Goal: Information Seeking & Learning: Learn about a topic

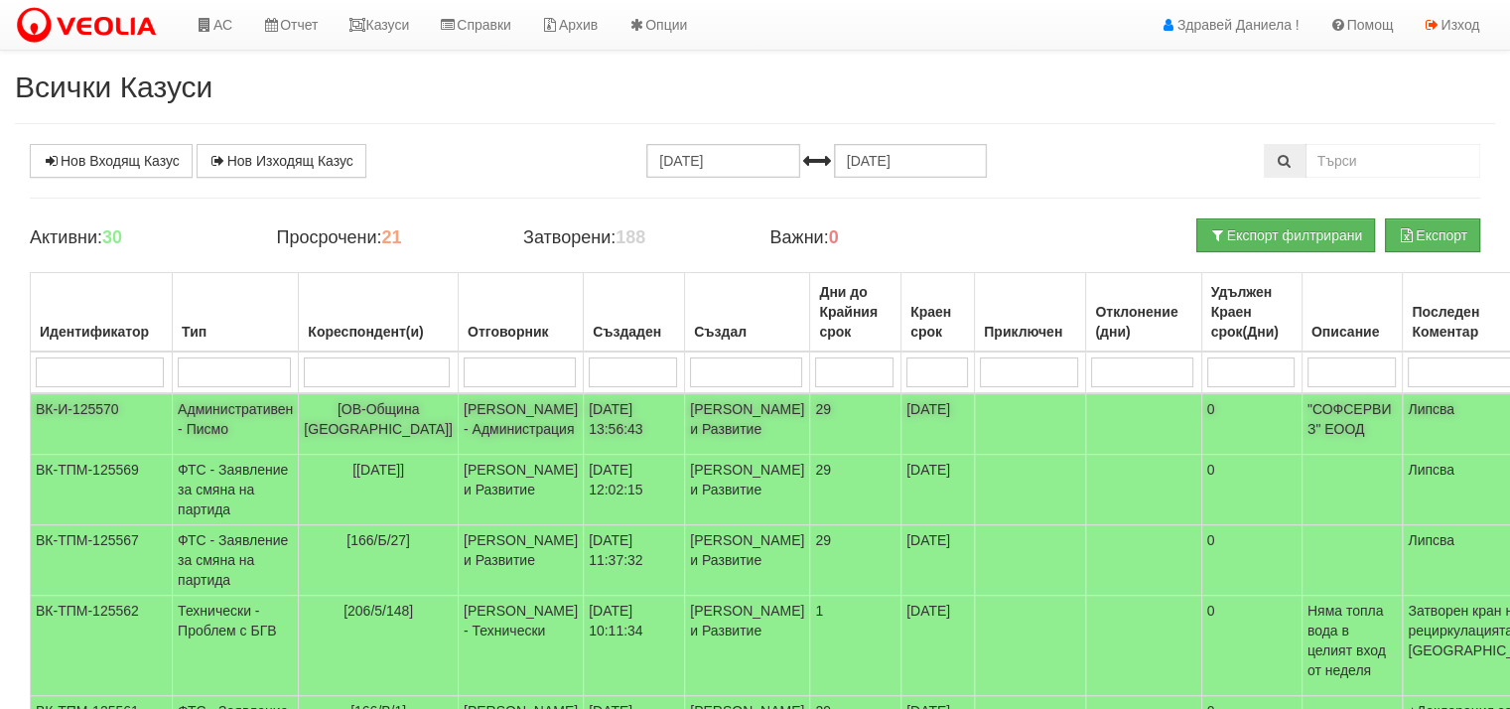
click at [208, 415] on td "Административен - Писмо" at bounding box center [236, 424] width 126 height 62
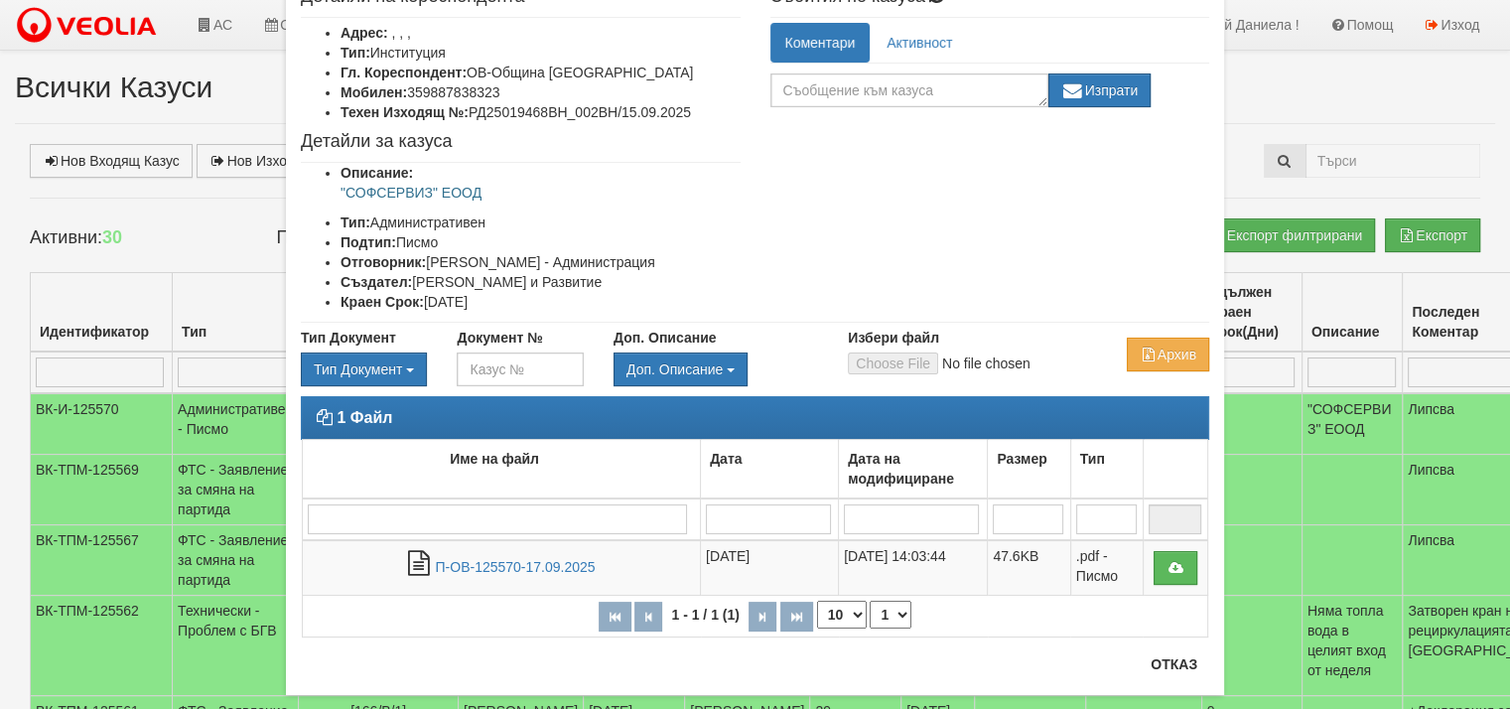
scroll to position [159, 0]
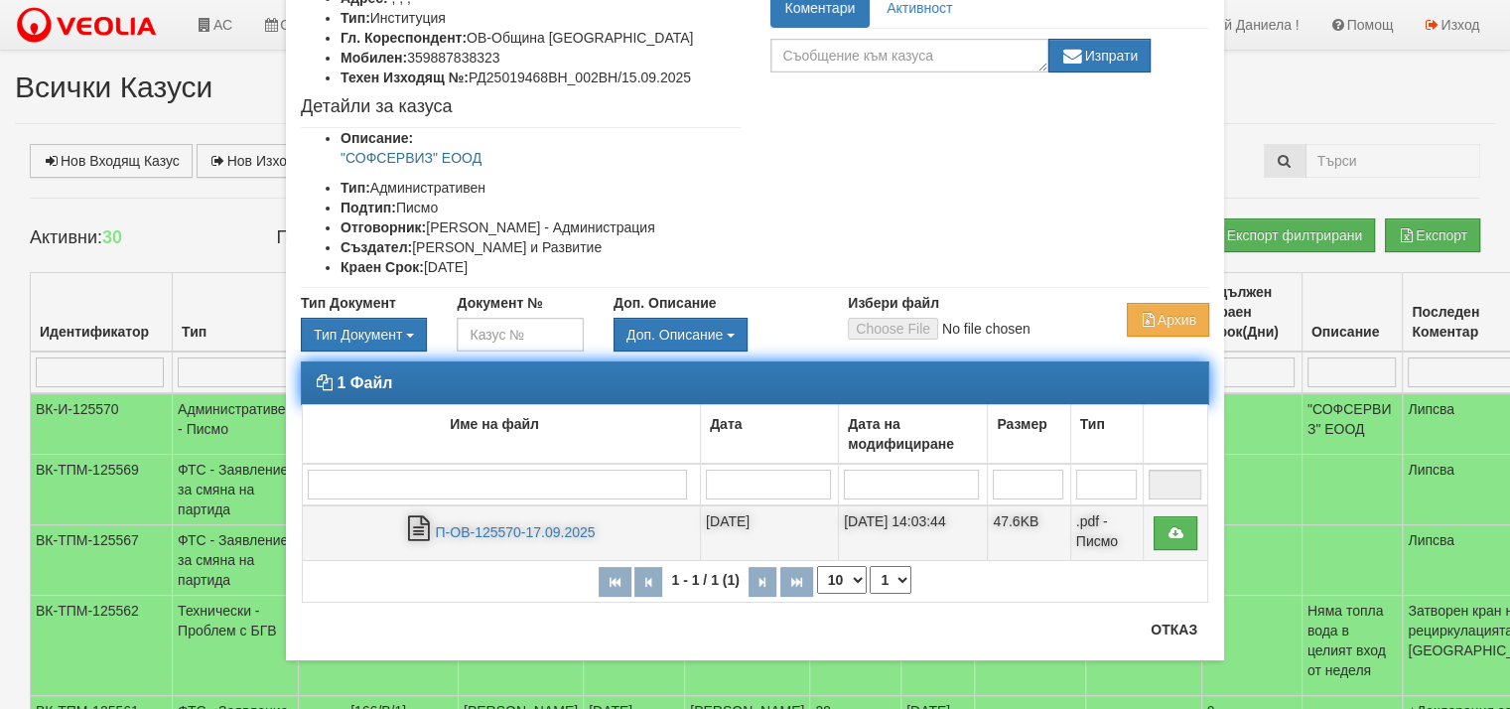
click at [517, 519] on td "П-ОВ-125570-17.09.2025" at bounding box center [502, 533] width 398 height 56
click at [517, 527] on link "П-ОВ-125570-17.09.2025" at bounding box center [515, 532] width 160 height 16
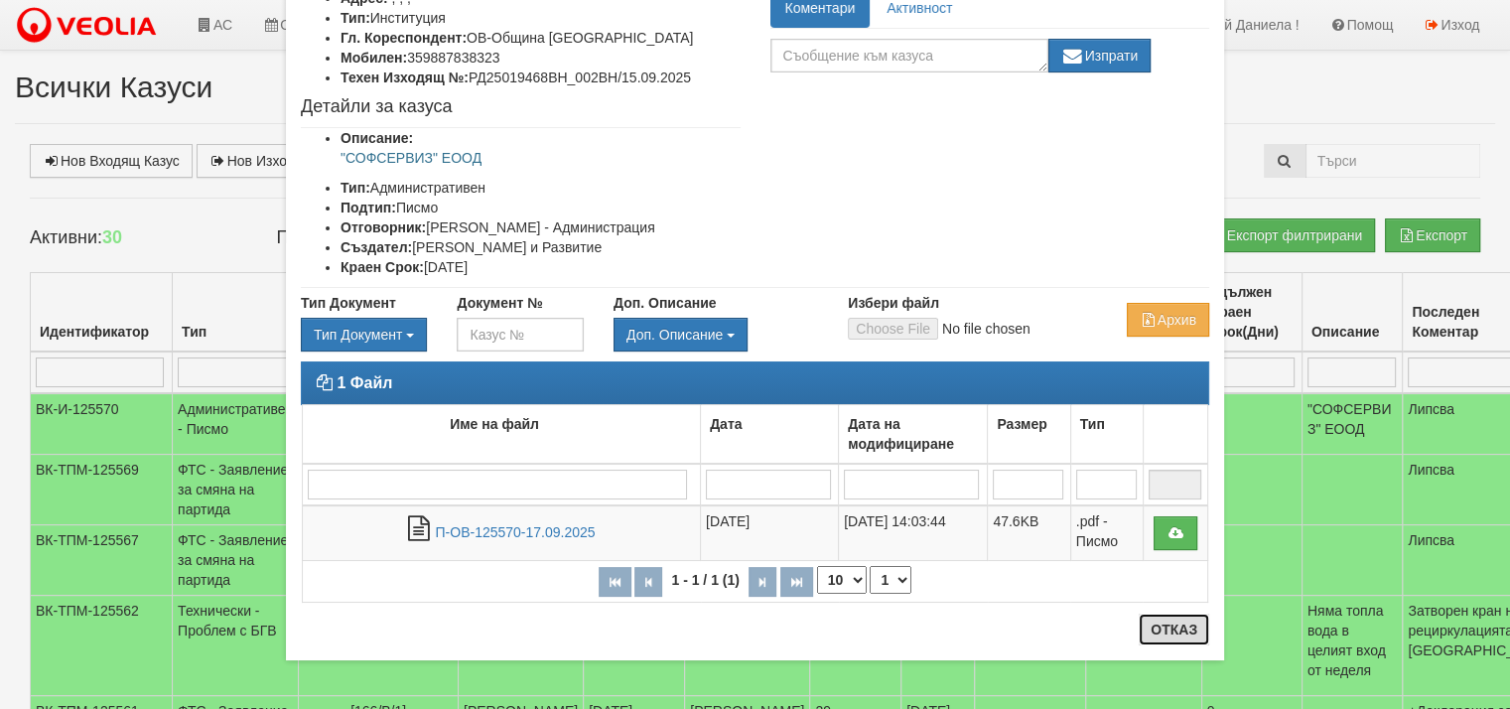
click at [1162, 627] on button "Отказ" at bounding box center [1174, 630] width 70 height 32
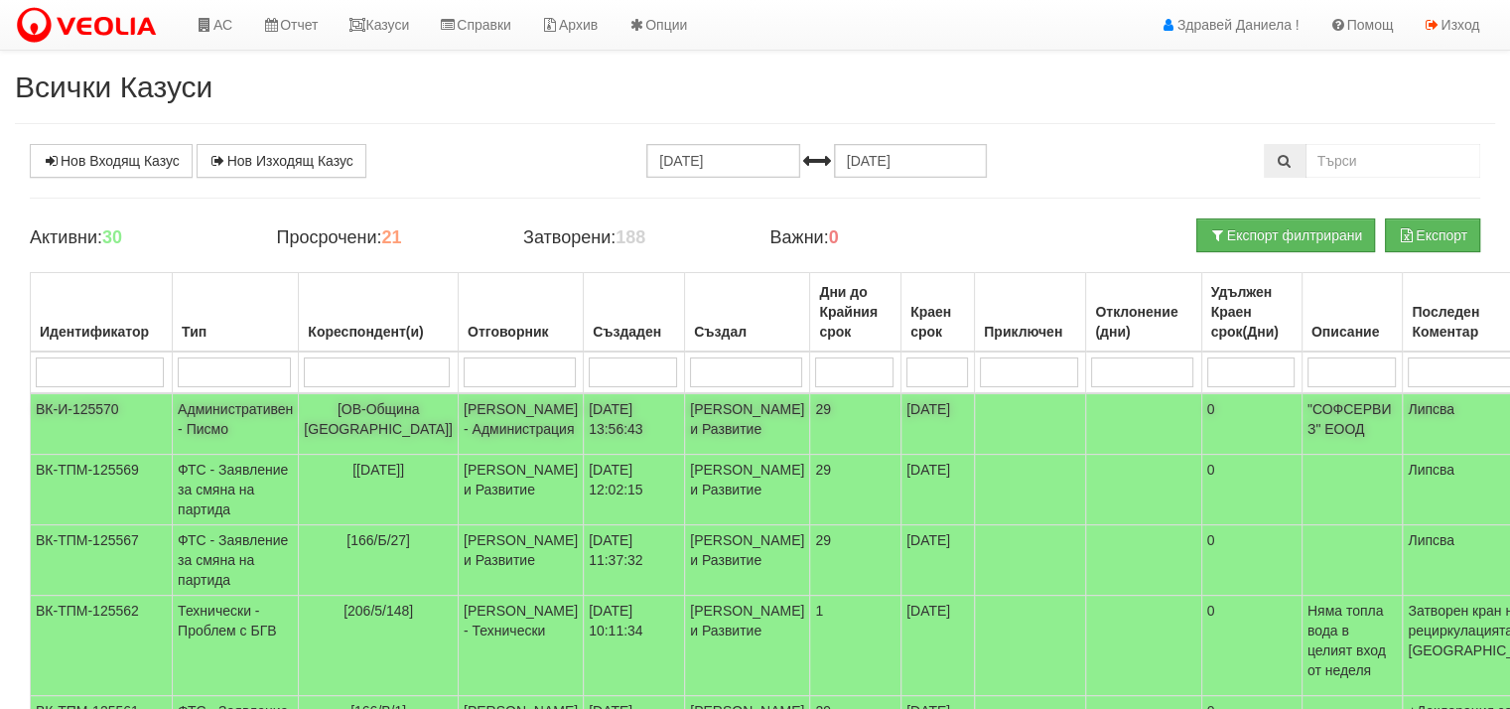
click at [373, 412] on span "[ОВ-Община [GEOGRAPHIC_DATA]]" at bounding box center [378, 419] width 149 height 36
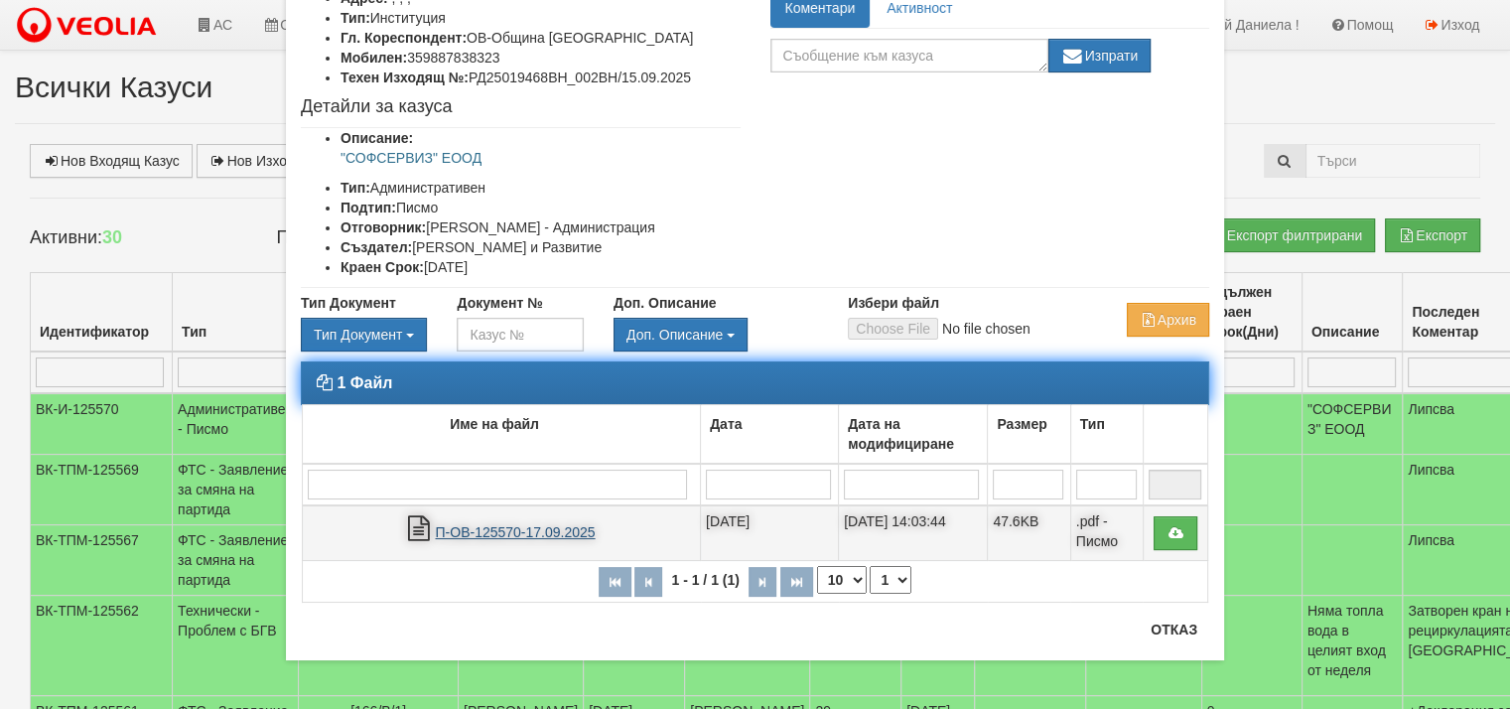
click at [565, 525] on link "П-ОВ-125570-17.09.2025" at bounding box center [515, 532] width 160 height 16
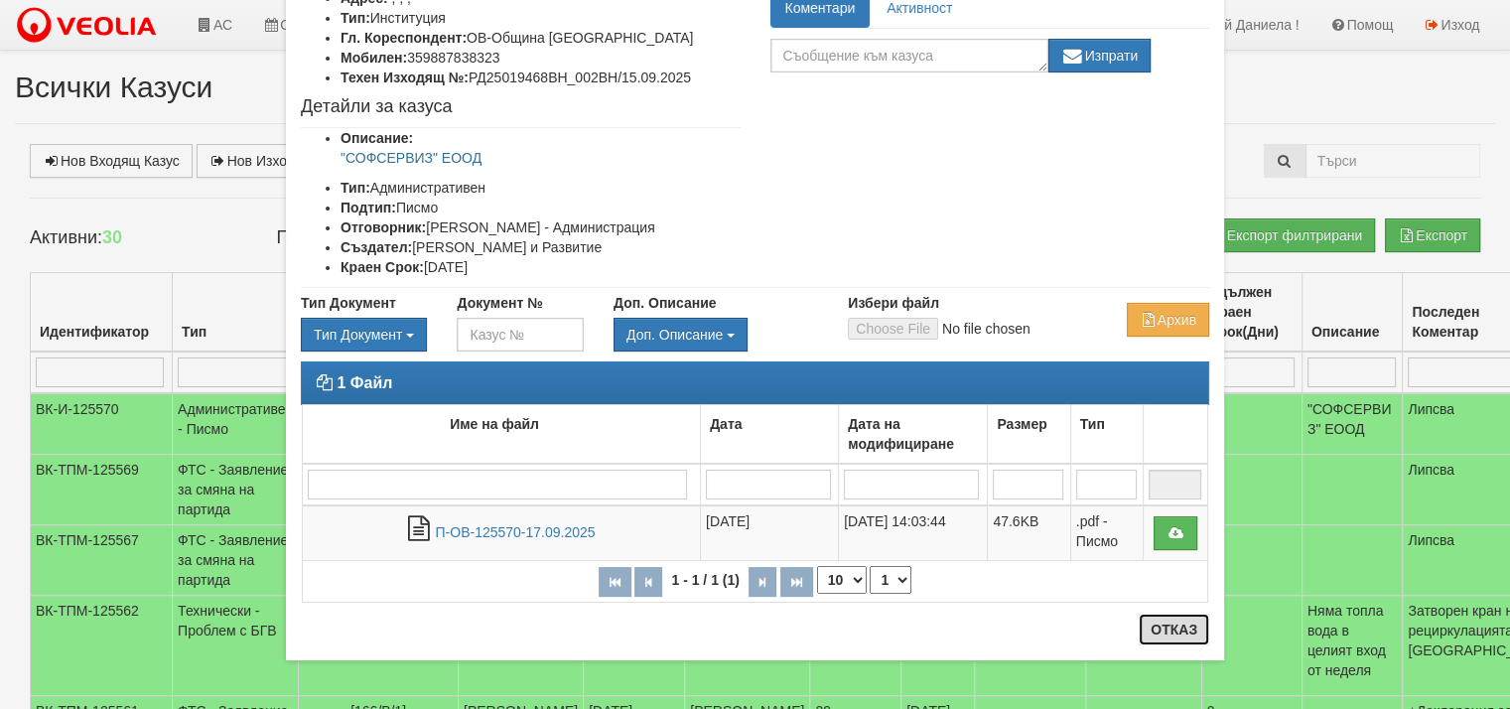
click at [1159, 623] on button "Отказ" at bounding box center [1174, 630] width 70 height 32
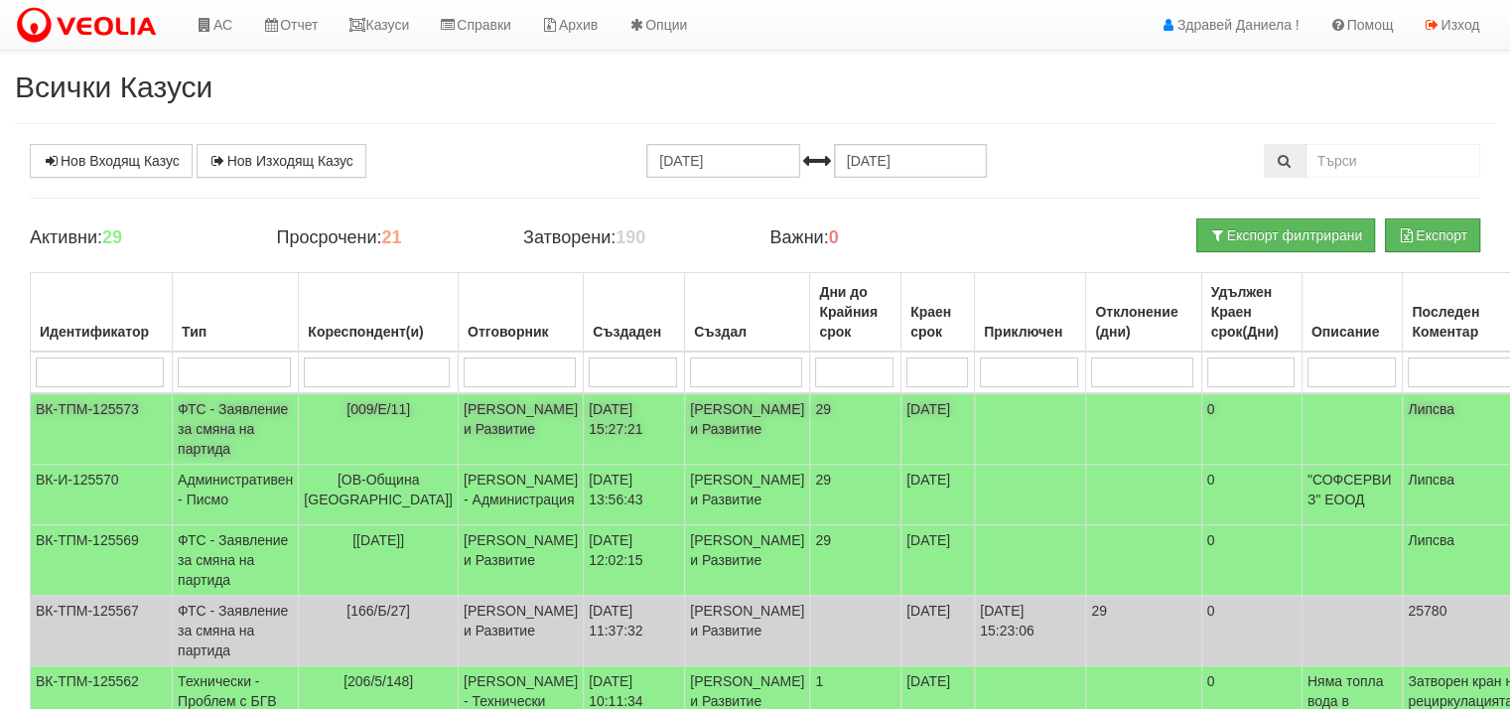
click at [195, 433] on td "ФТС - Заявление за смяна на партида" at bounding box center [236, 428] width 126 height 71
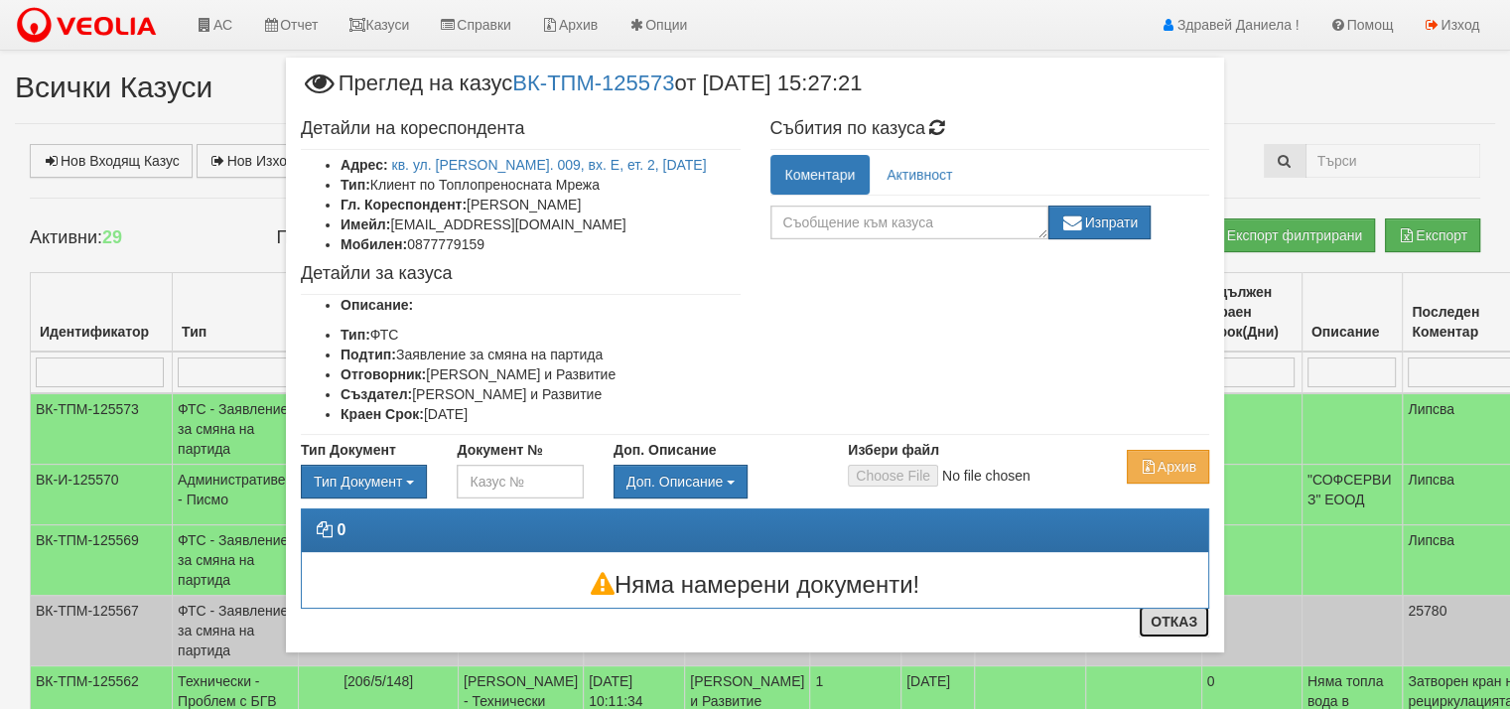
click at [1180, 621] on button "Отказ" at bounding box center [1174, 622] width 70 height 32
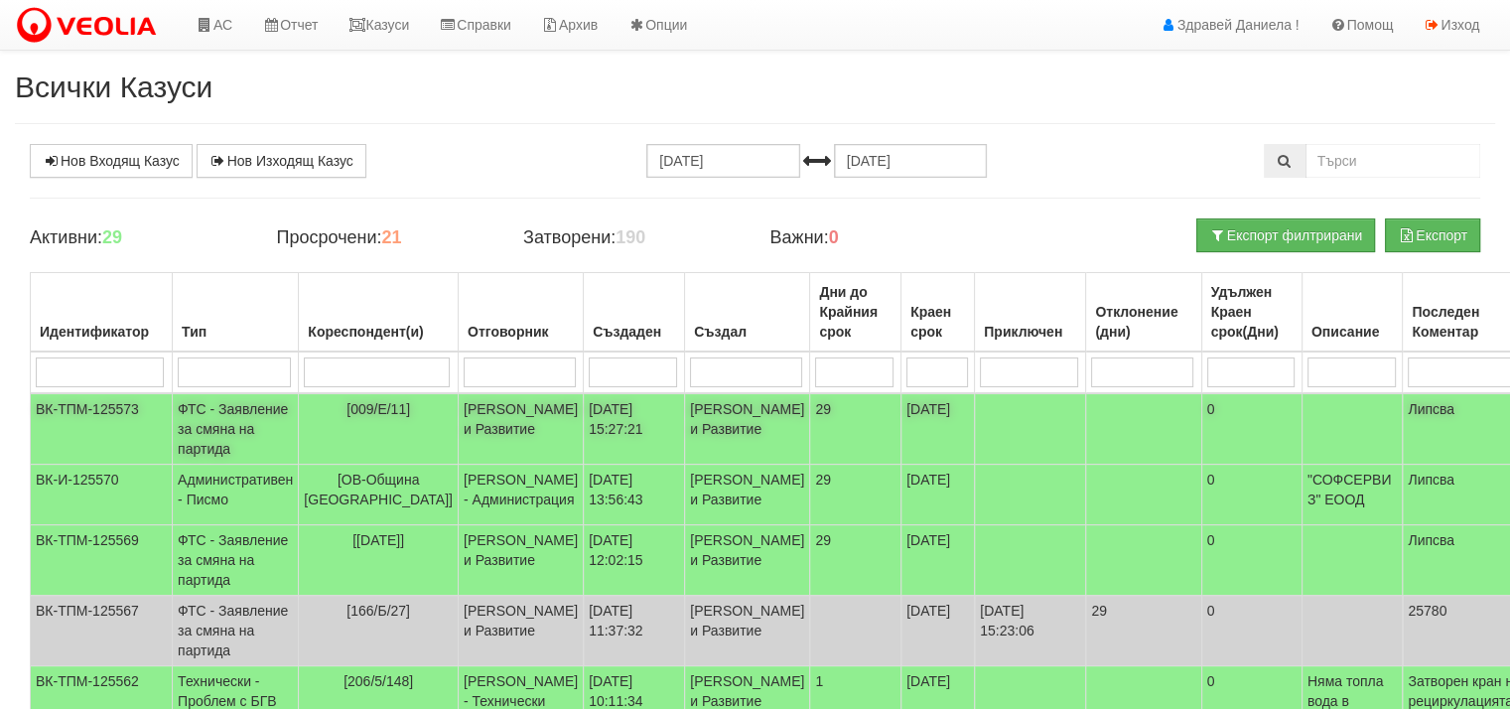
click at [179, 421] on td "ФТС - Заявление за смяна на партида" at bounding box center [236, 428] width 126 height 71
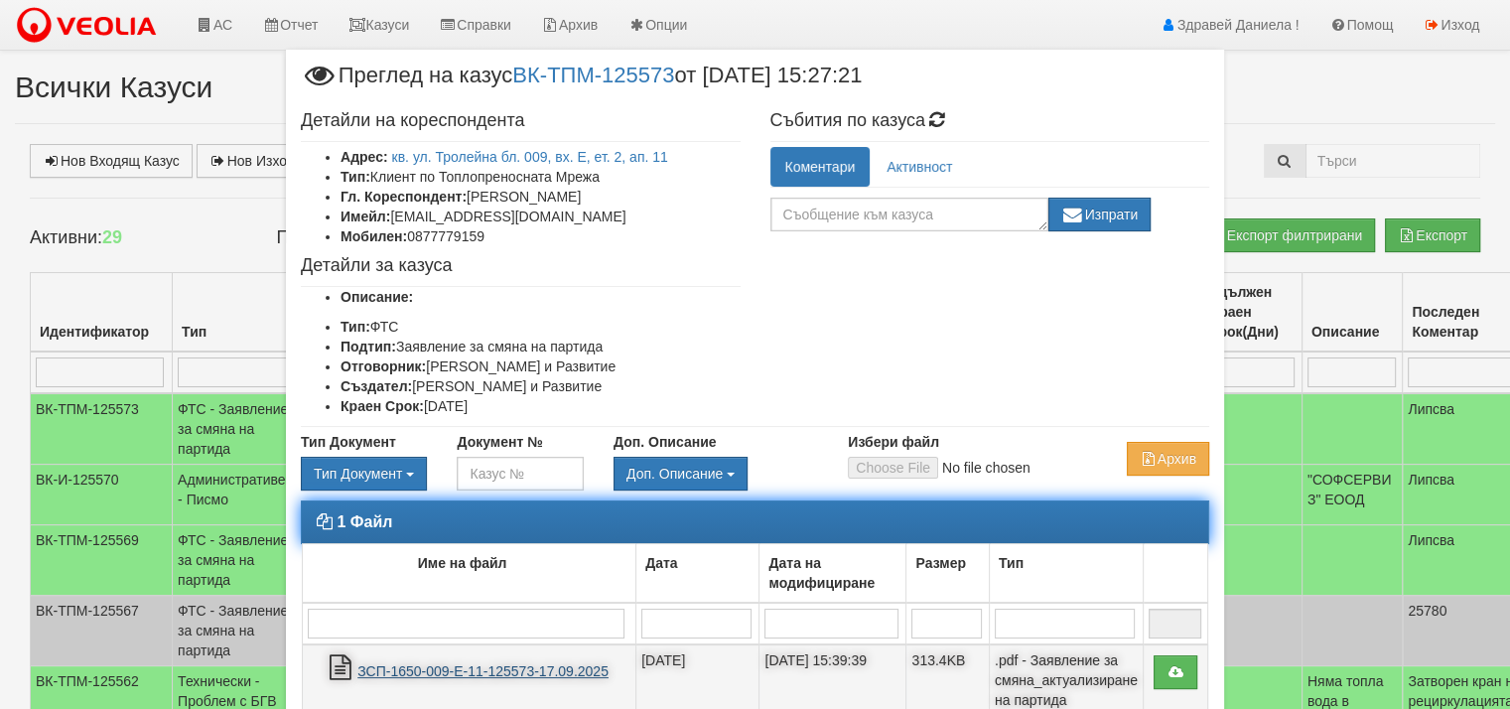
click at [541, 664] on link "ЗСП-1650-009-Е-11-125573-17.09.2025" at bounding box center [482, 671] width 251 height 16
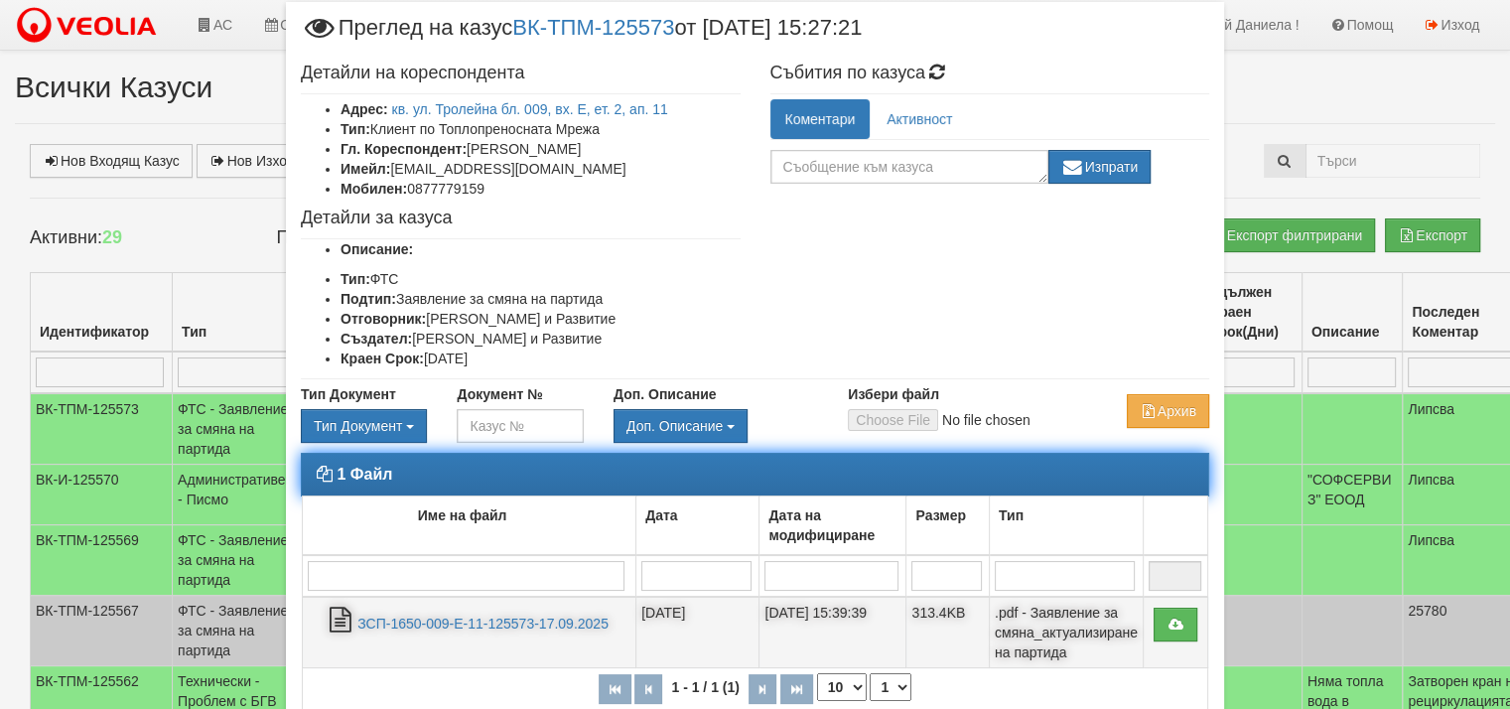
scroll to position [156, 0]
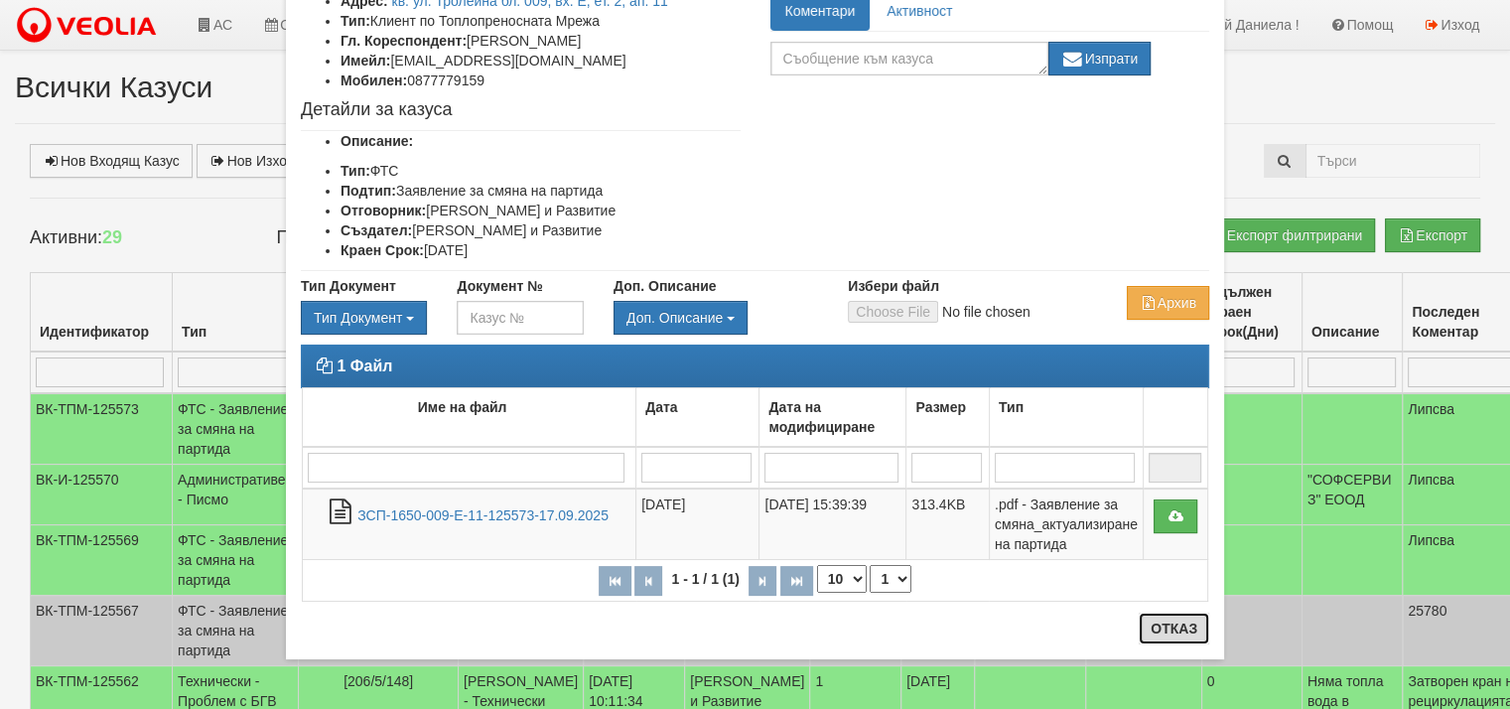
click at [1172, 621] on button "Отказ" at bounding box center [1174, 629] width 70 height 32
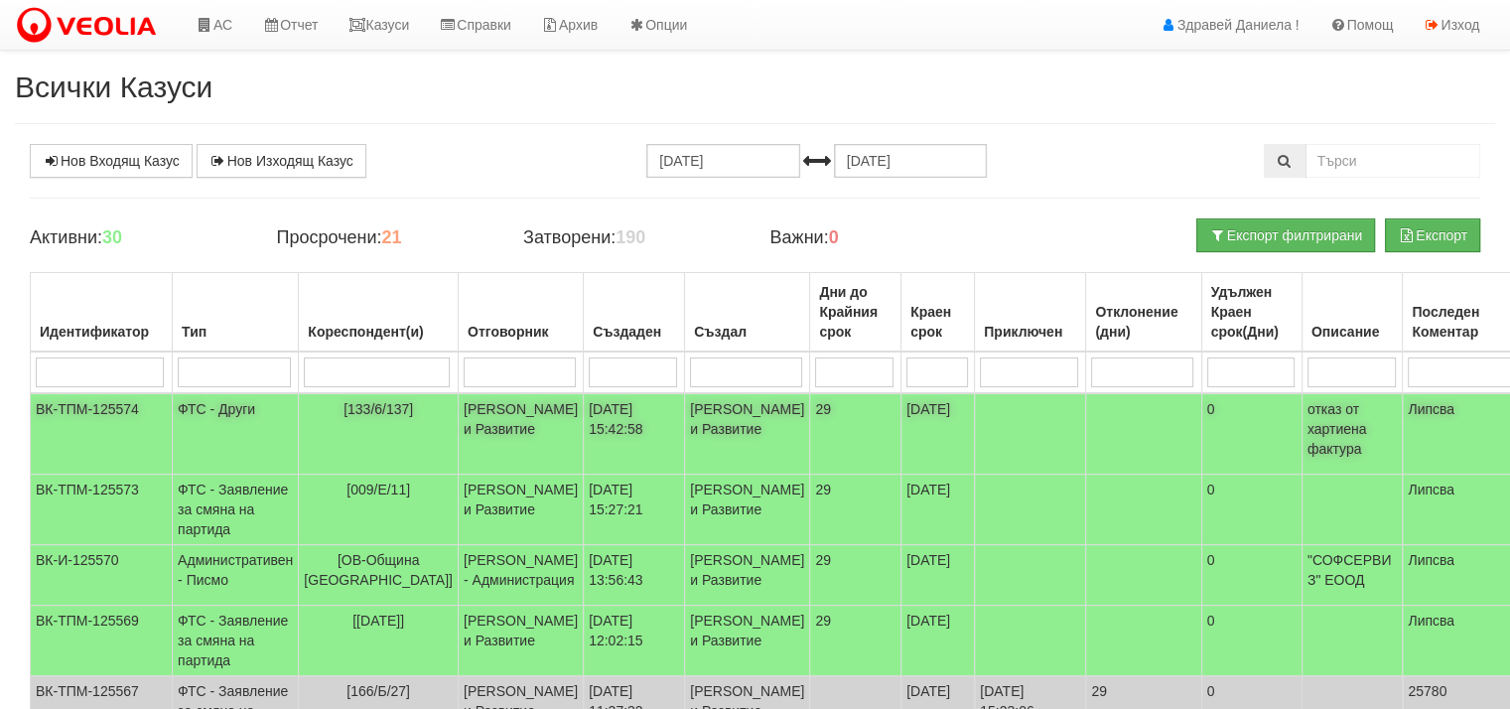
click at [226, 405] on td "ФТС - Други" at bounding box center [236, 433] width 126 height 81
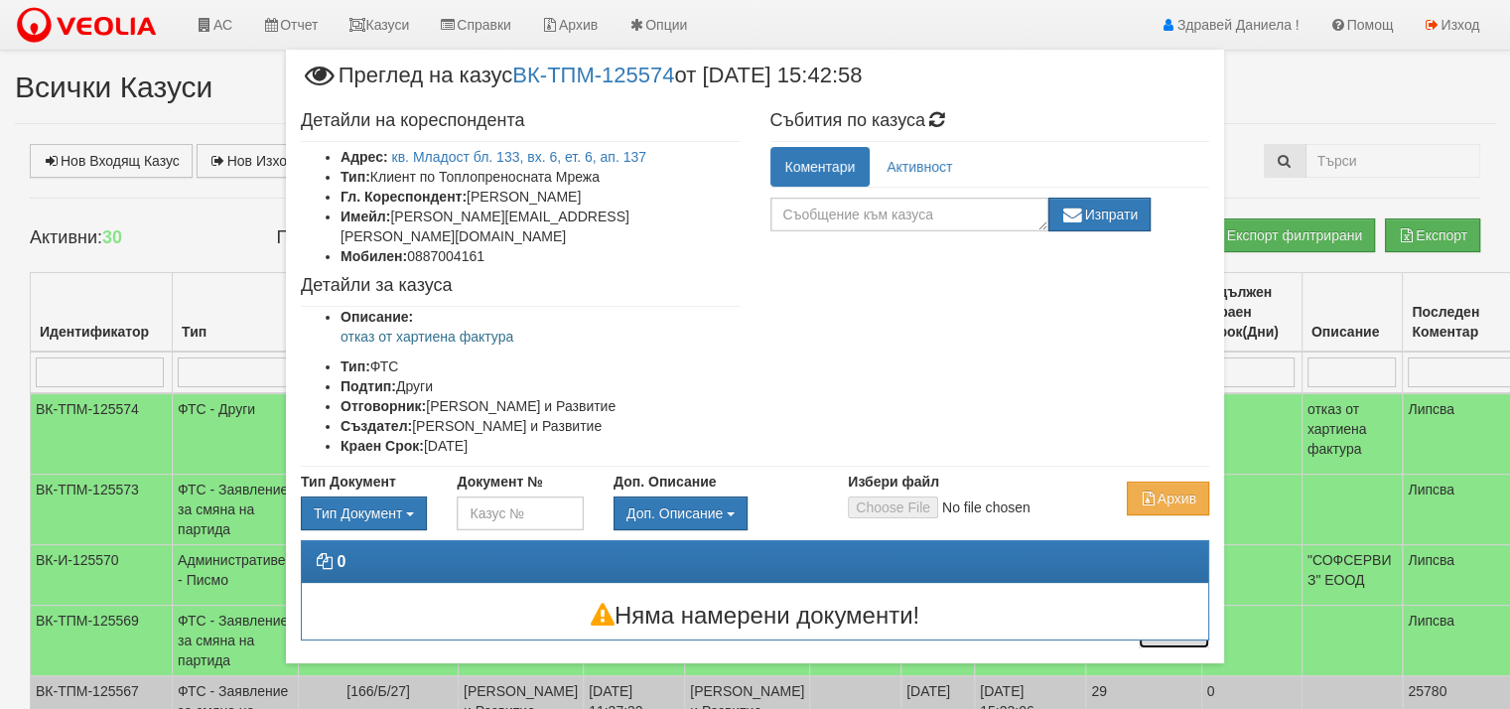
click at [1148, 633] on button "Отказ" at bounding box center [1174, 633] width 70 height 32
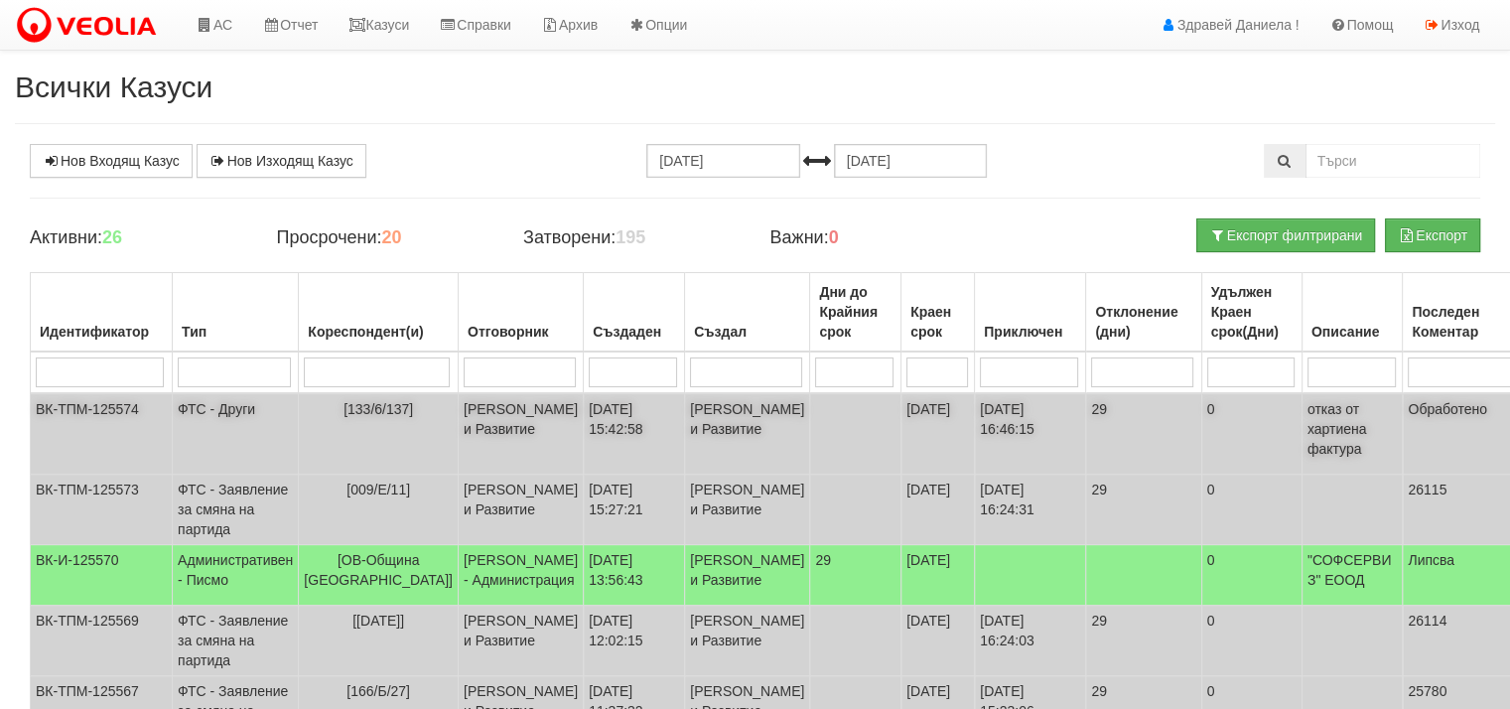
click at [465, 426] on td "[PERSON_NAME] и Развитие" at bounding box center [520, 433] width 125 height 81
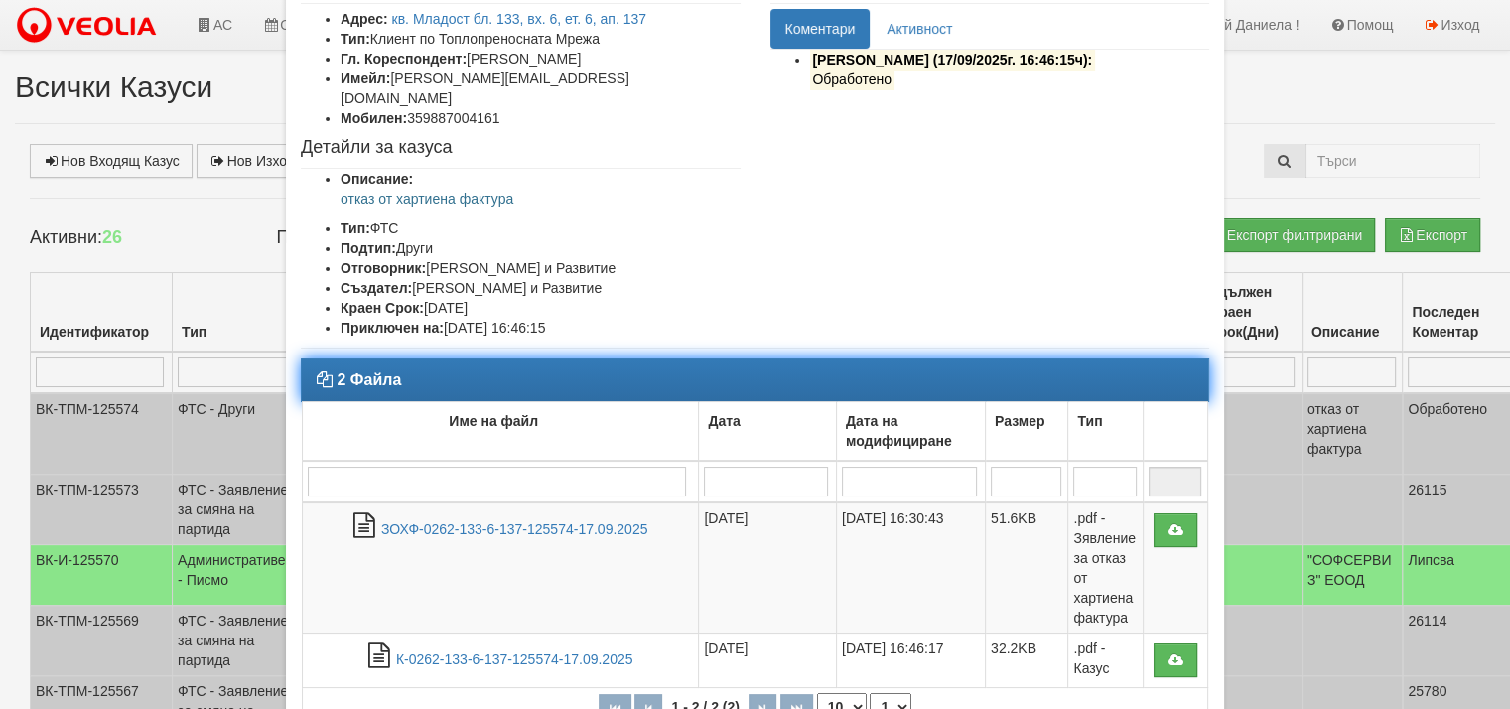
scroll to position [199, 0]
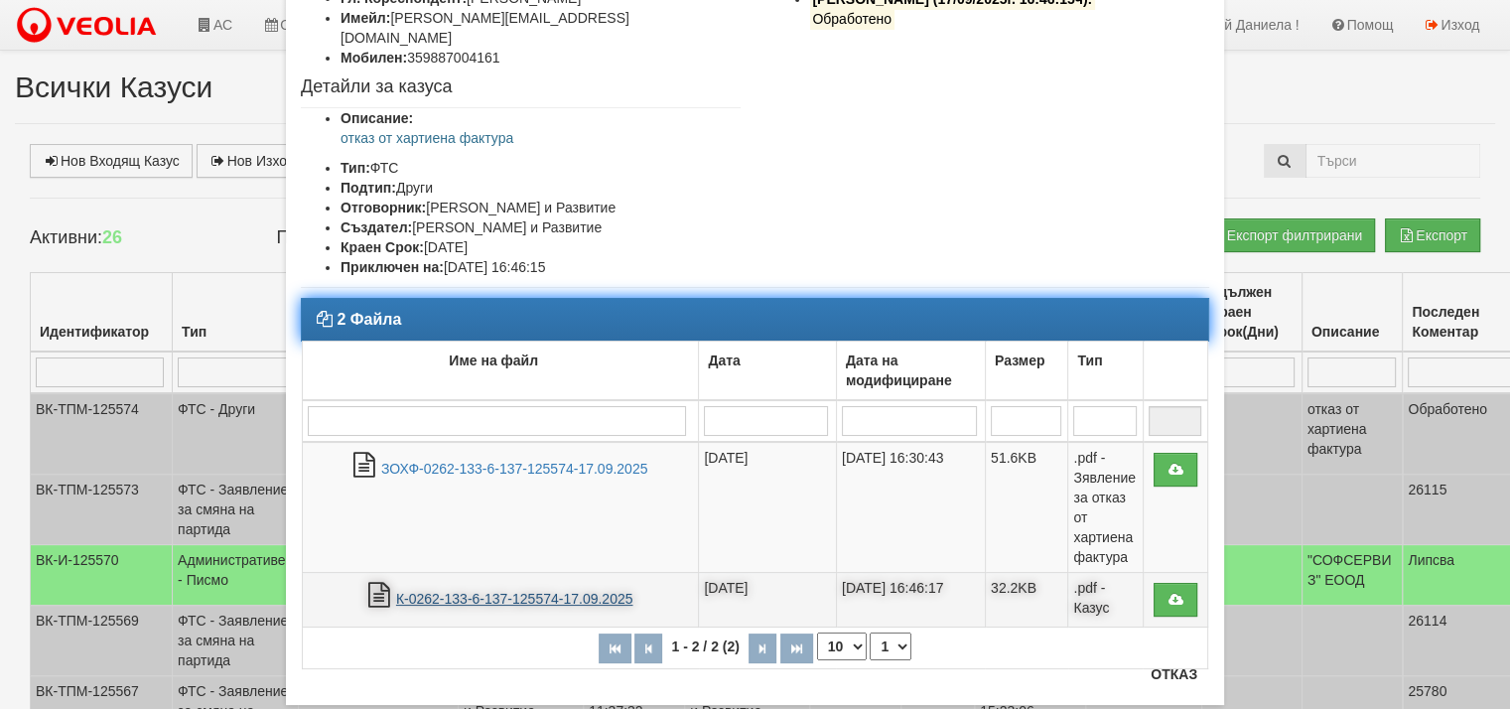
click at [500, 591] on link "К-0262-133-6-137-125574-17.09.2025" at bounding box center [514, 599] width 237 height 16
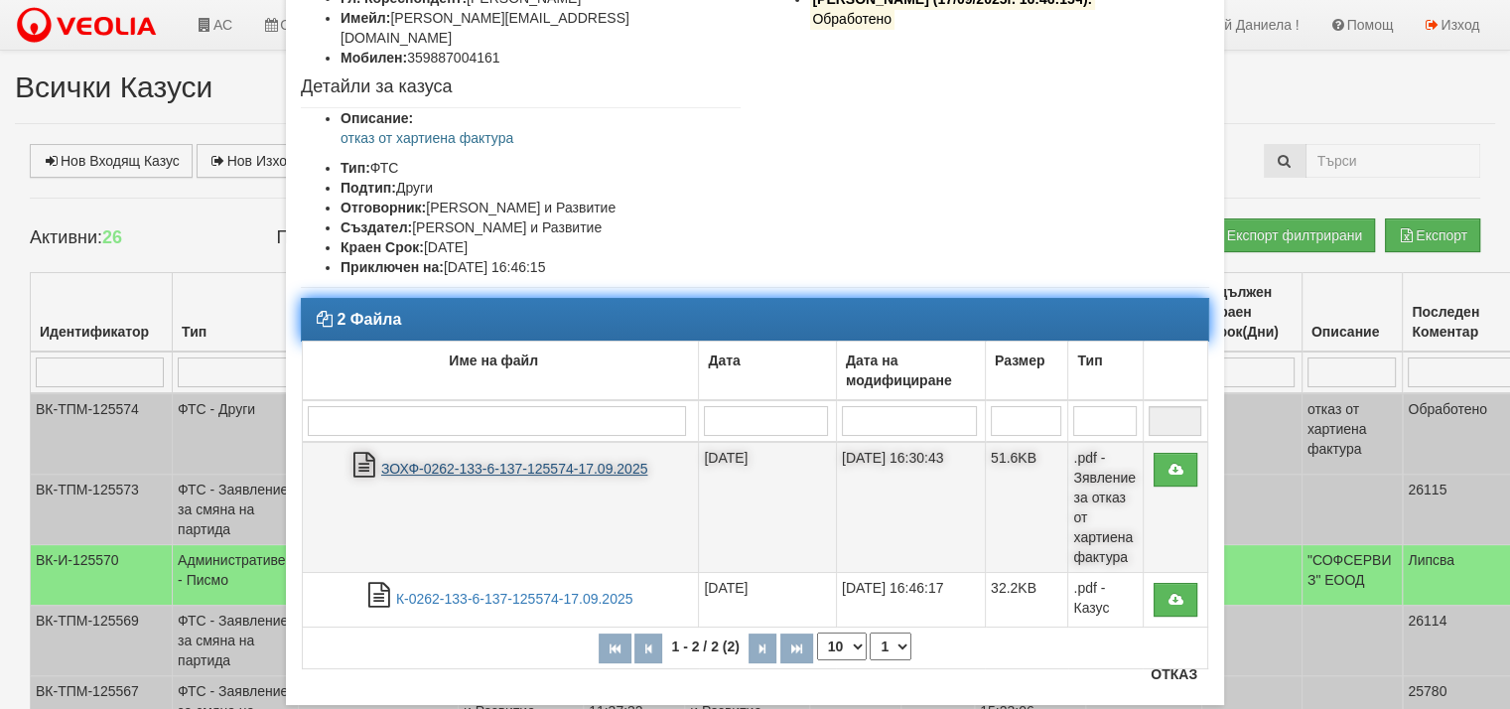
click at [436, 461] on link "ЗОХФ-0262-133-6-137-125574-17.09.2025" at bounding box center [514, 469] width 266 height 16
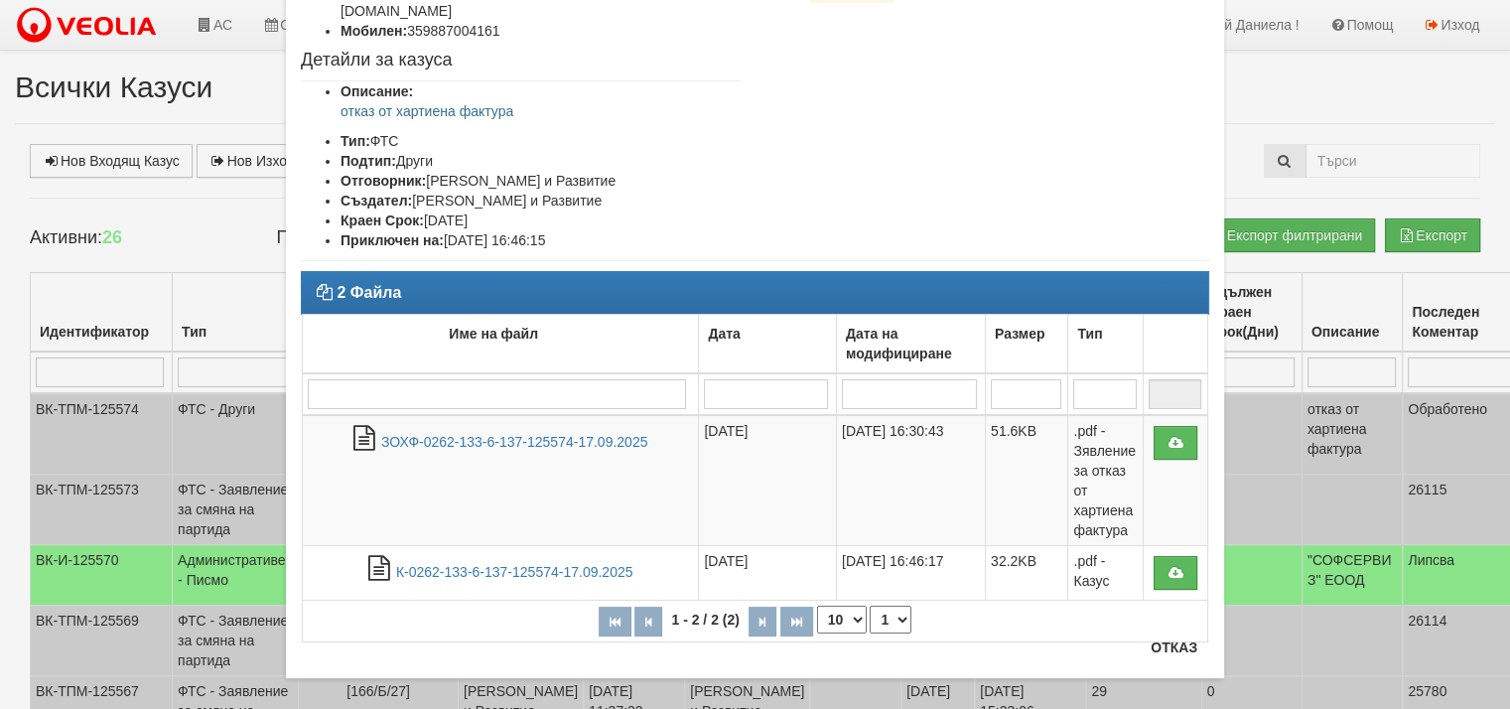
scroll to position [244, 0]
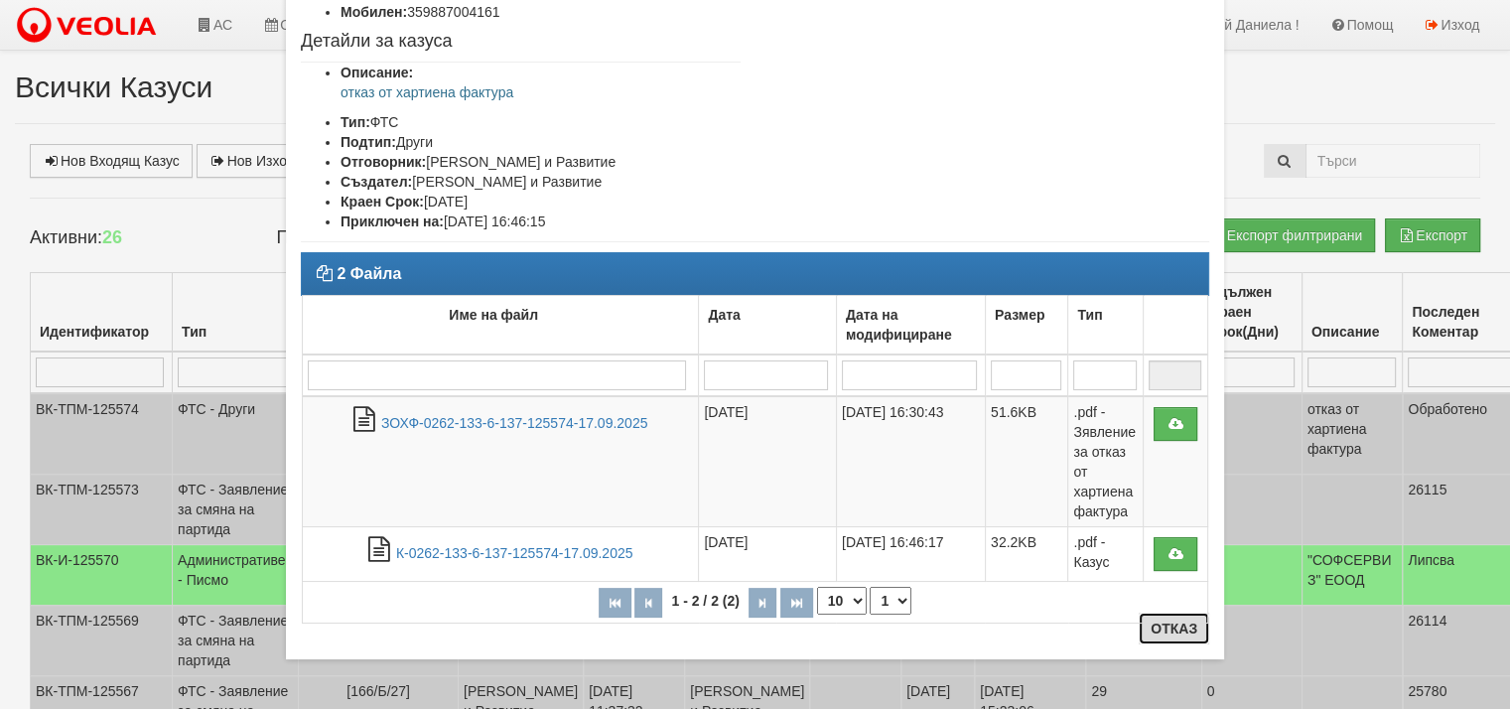
click at [1164, 633] on button "Отказ" at bounding box center [1174, 629] width 70 height 32
